Goal: Task Accomplishment & Management: Complete application form

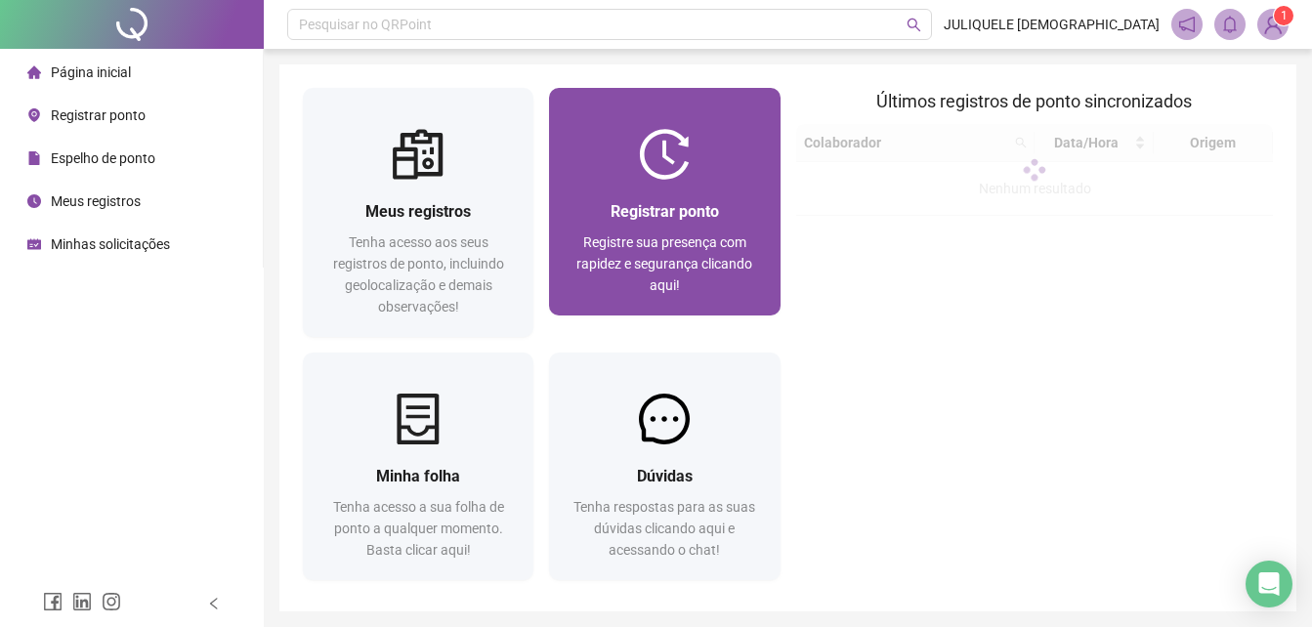
click at [661, 210] on span "Registrar ponto" at bounding box center [665, 211] width 108 height 19
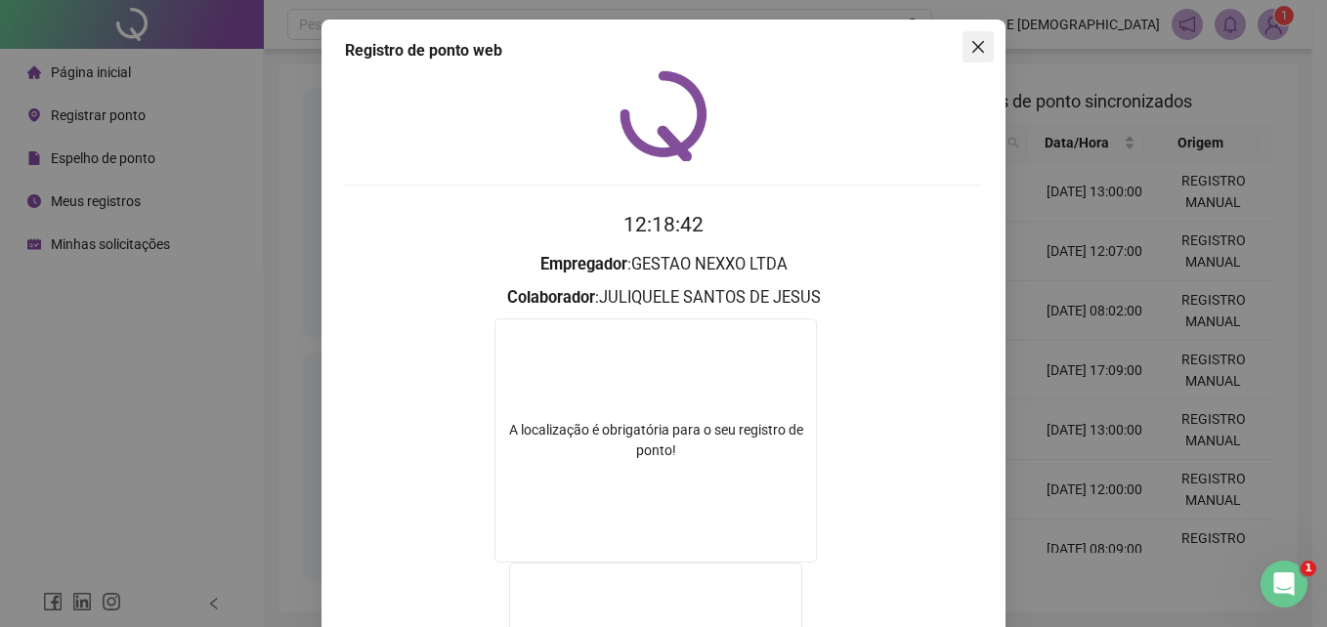
click at [974, 42] on icon "close" at bounding box center [978, 47] width 16 height 16
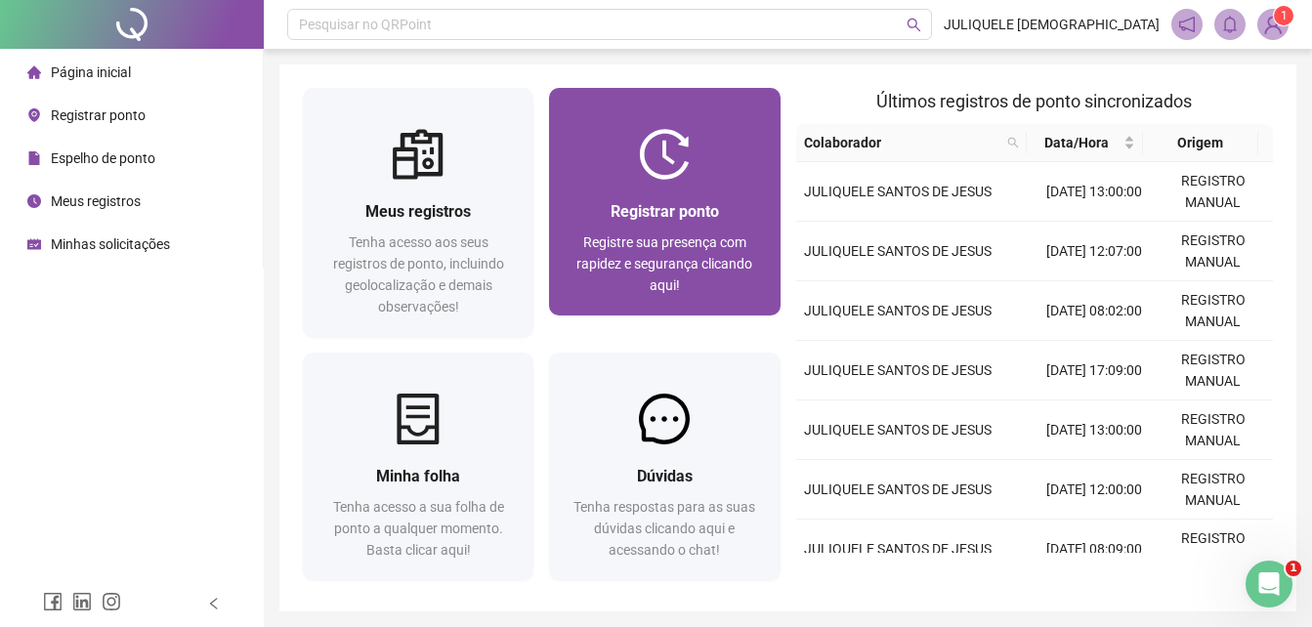
click at [719, 260] on span "Registre sua presença com rapidez e segurança clicando aqui!" at bounding box center [664, 263] width 176 height 59
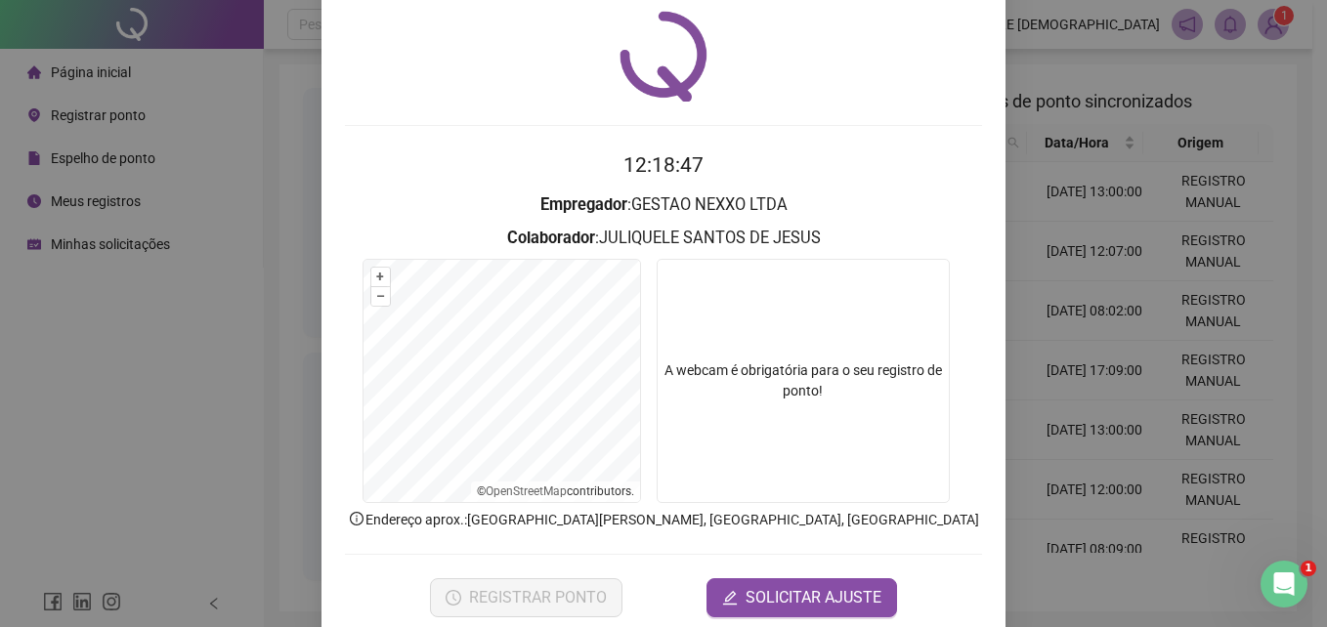
scroll to position [93, 0]
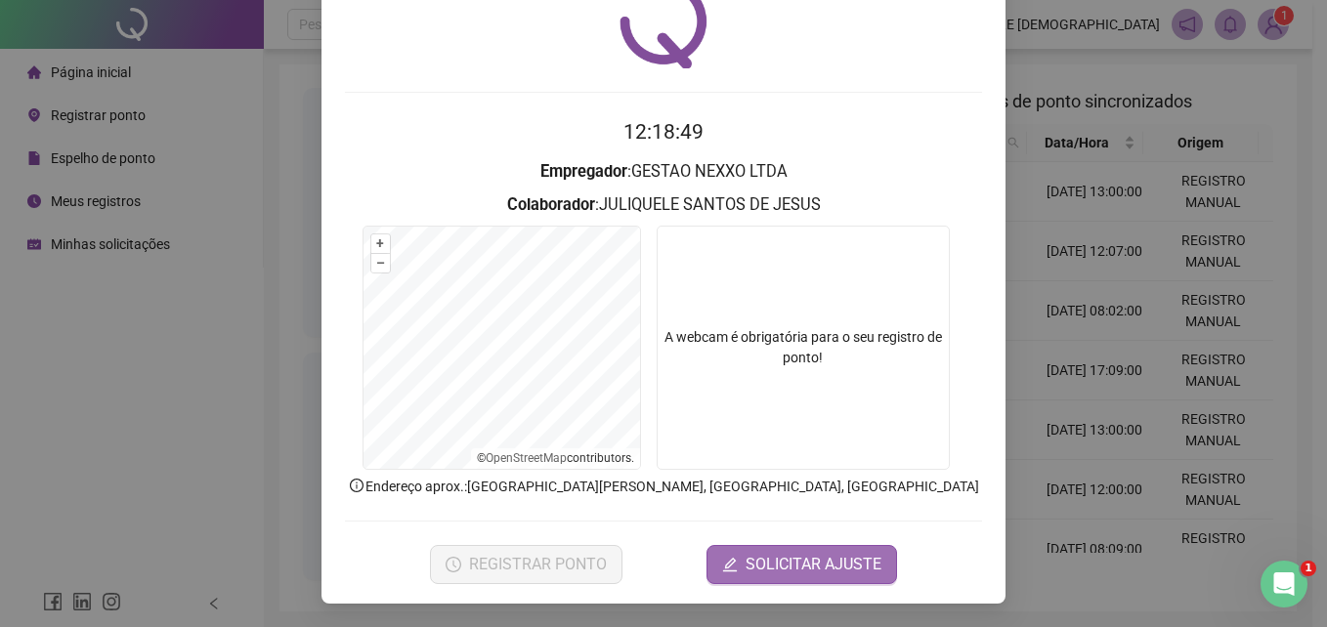
click at [823, 563] on span "SOLICITAR AJUSTE" at bounding box center [814, 564] width 136 height 23
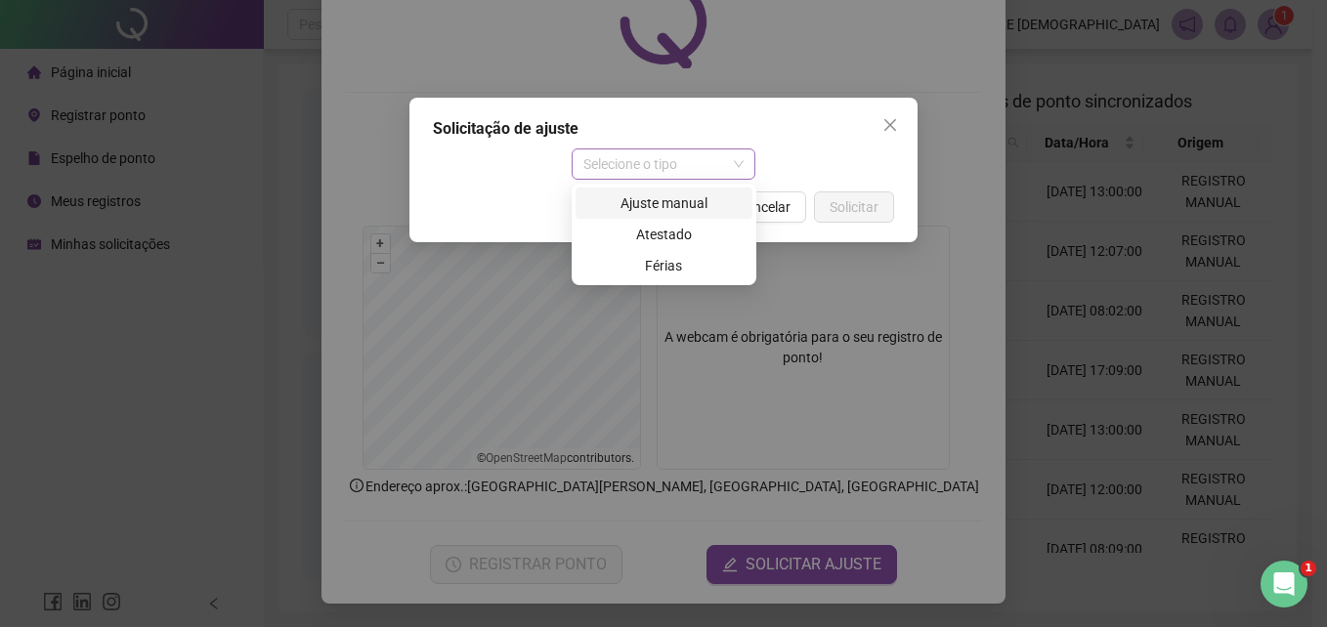
click at [671, 156] on span "Selecione o tipo" at bounding box center [663, 163] width 161 height 29
click at [643, 190] on div "Ajuste manual" at bounding box center [663, 203] width 177 height 31
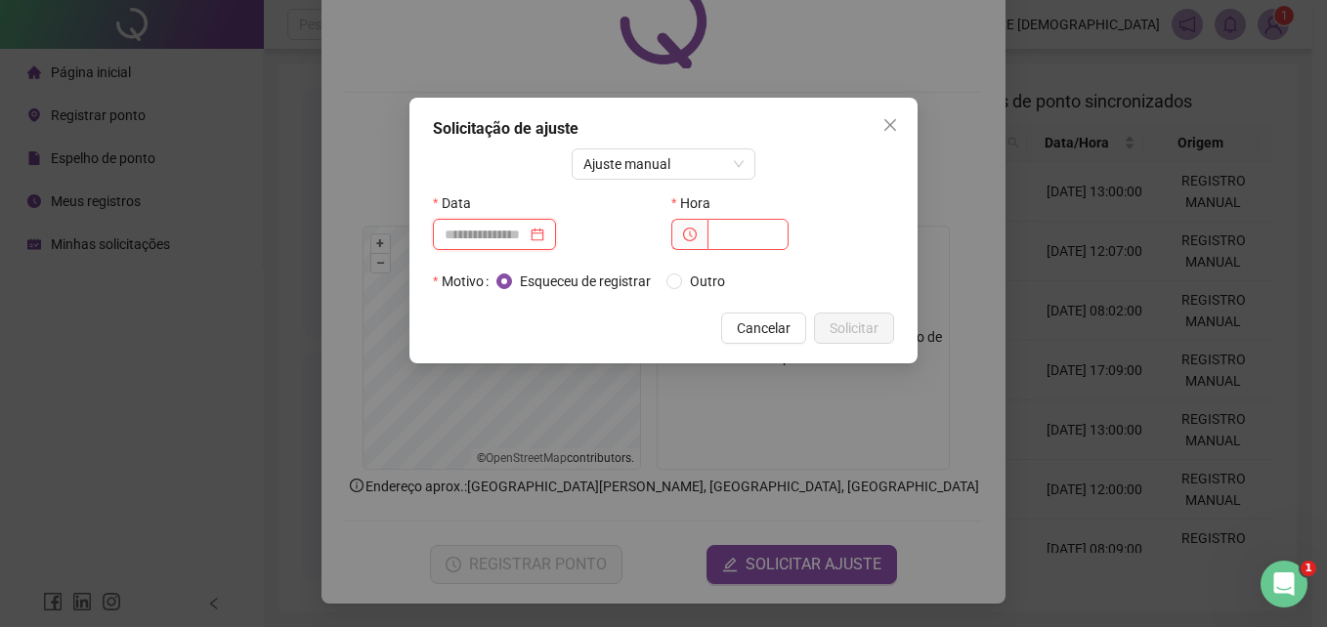
click at [503, 241] on input at bounding box center [486, 234] width 82 height 21
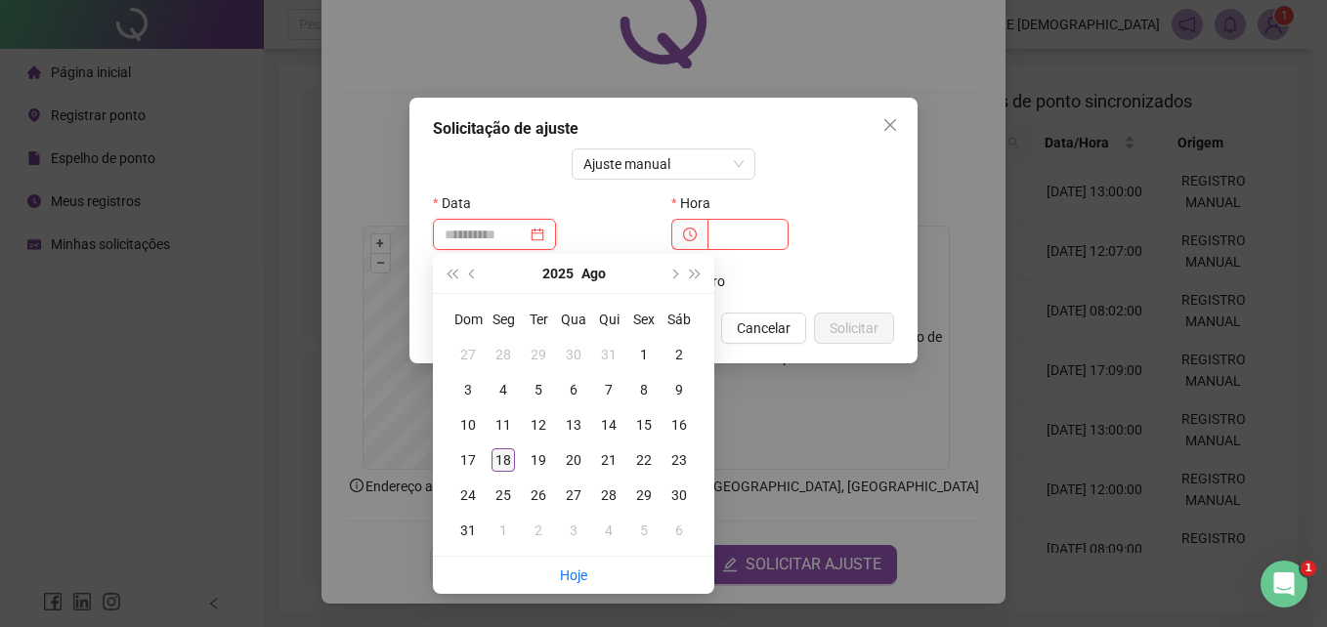
type input "**********"
click at [504, 459] on div "18" at bounding box center [502, 459] width 23 height 23
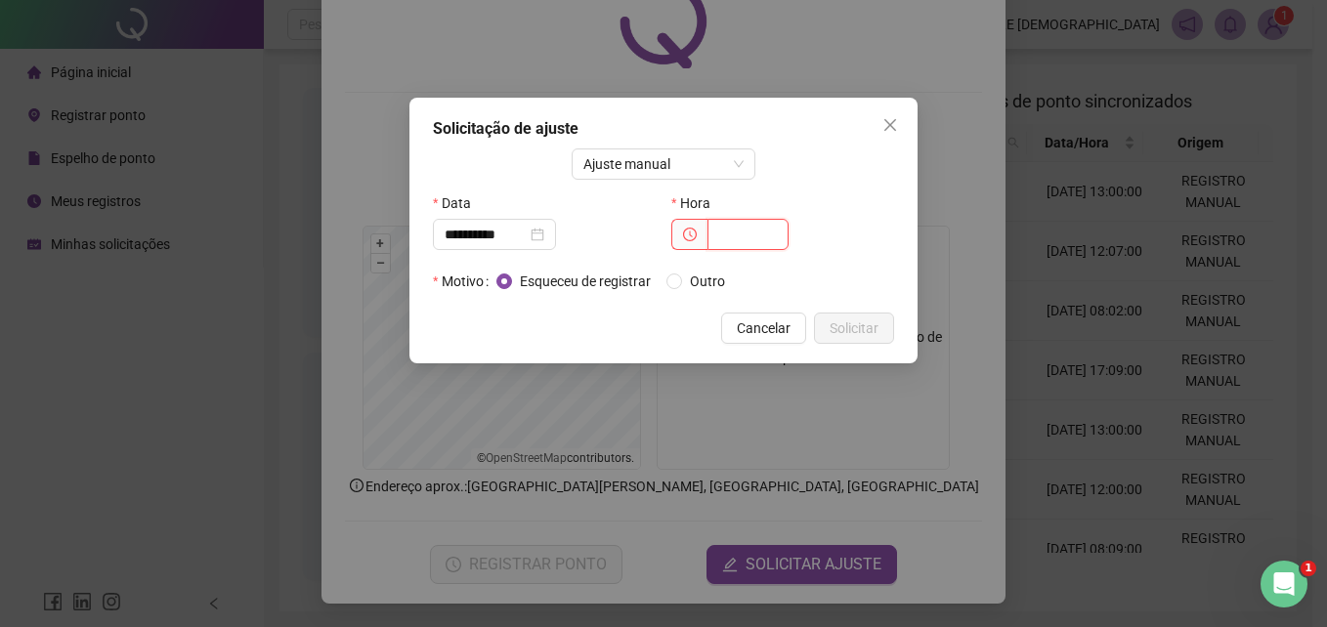
click at [735, 227] on input "text" at bounding box center [747, 234] width 81 height 31
type input "*****"
click at [706, 287] on span "Outro" at bounding box center [707, 281] width 51 height 21
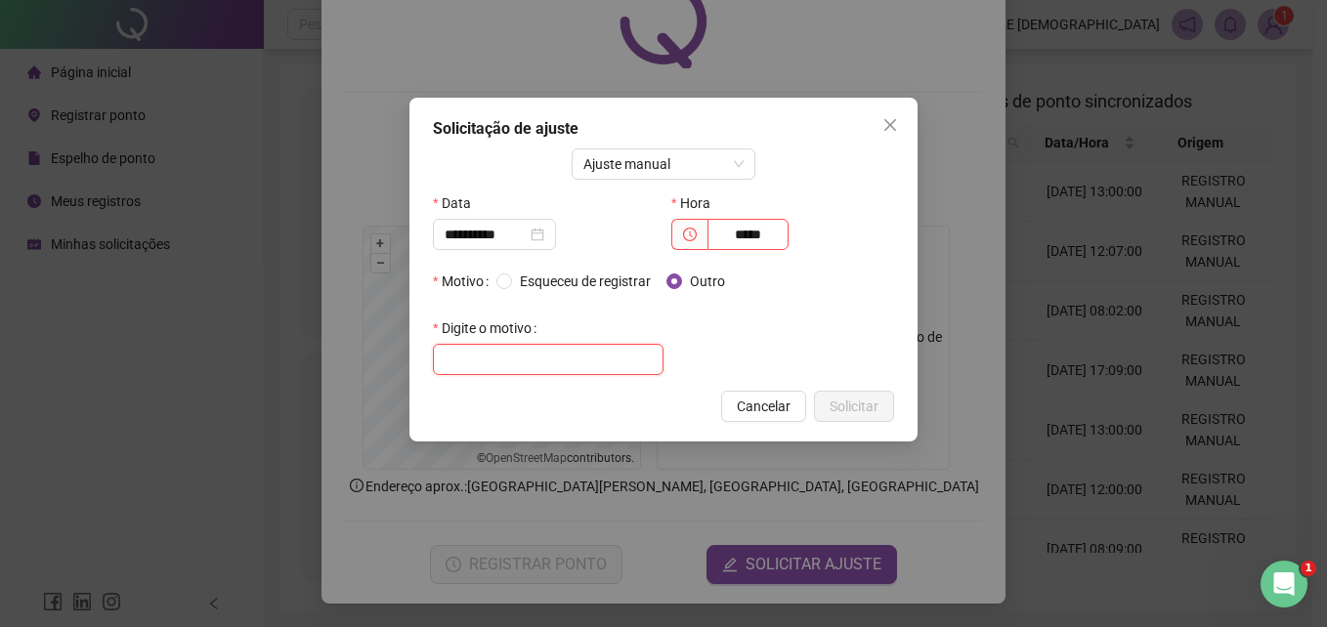
click at [523, 365] on input "text" at bounding box center [548, 359] width 231 height 31
type input "*"
type input "**********"
click at [852, 410] on span "Solicitar" at bounding box center [854, 406] width 49 height 21
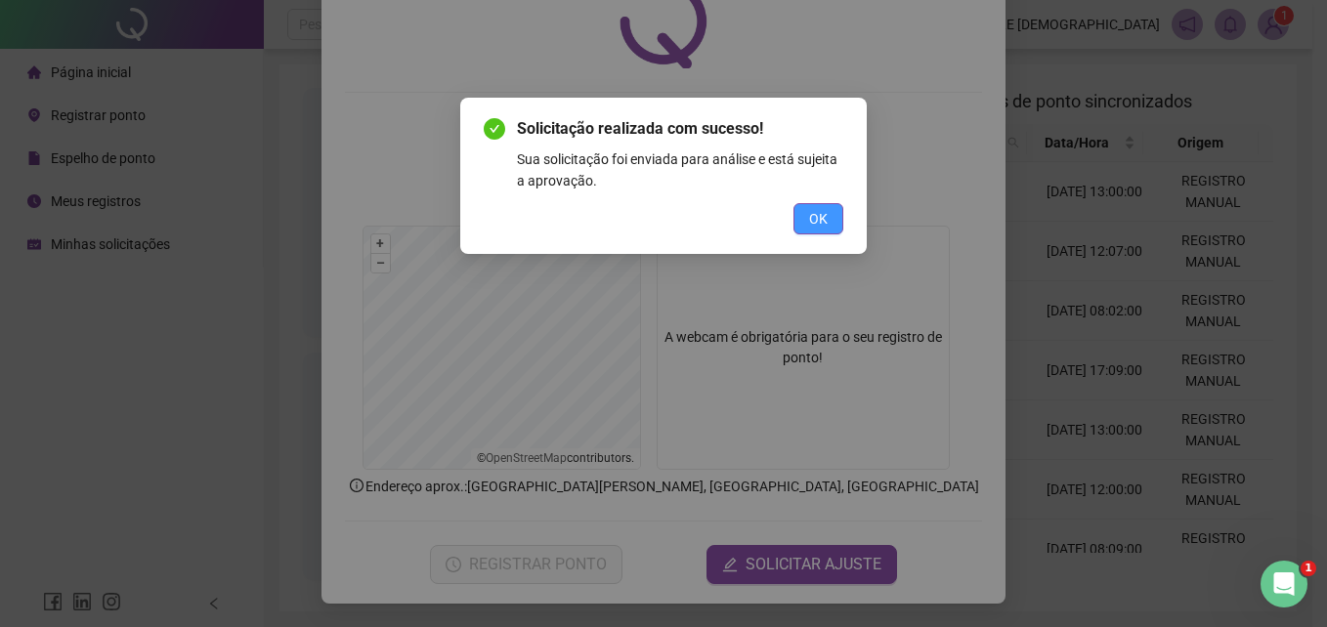
click at [830, 216] on button "OK" at bounding box center [818, 218] width 50 height 31
